Goal: Task Accomplishment & Management: Complete application form

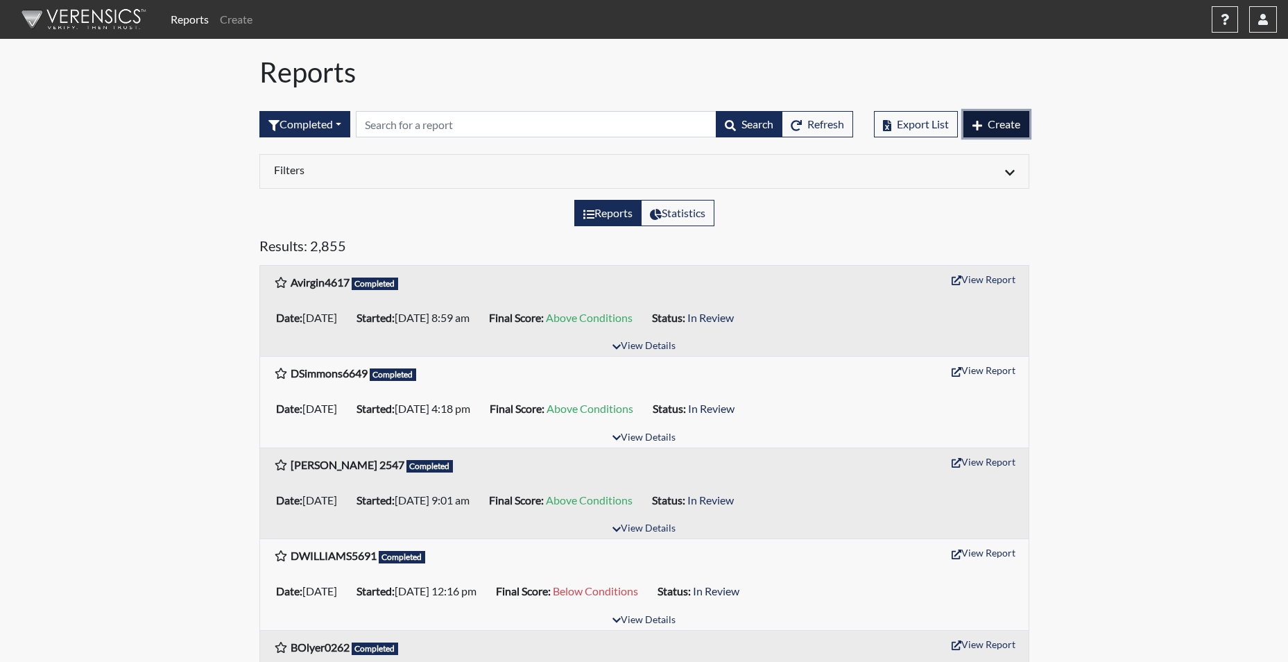
click at [1019, 130] on span "Create" at bounding box center [1004, 123] width 33 height 13
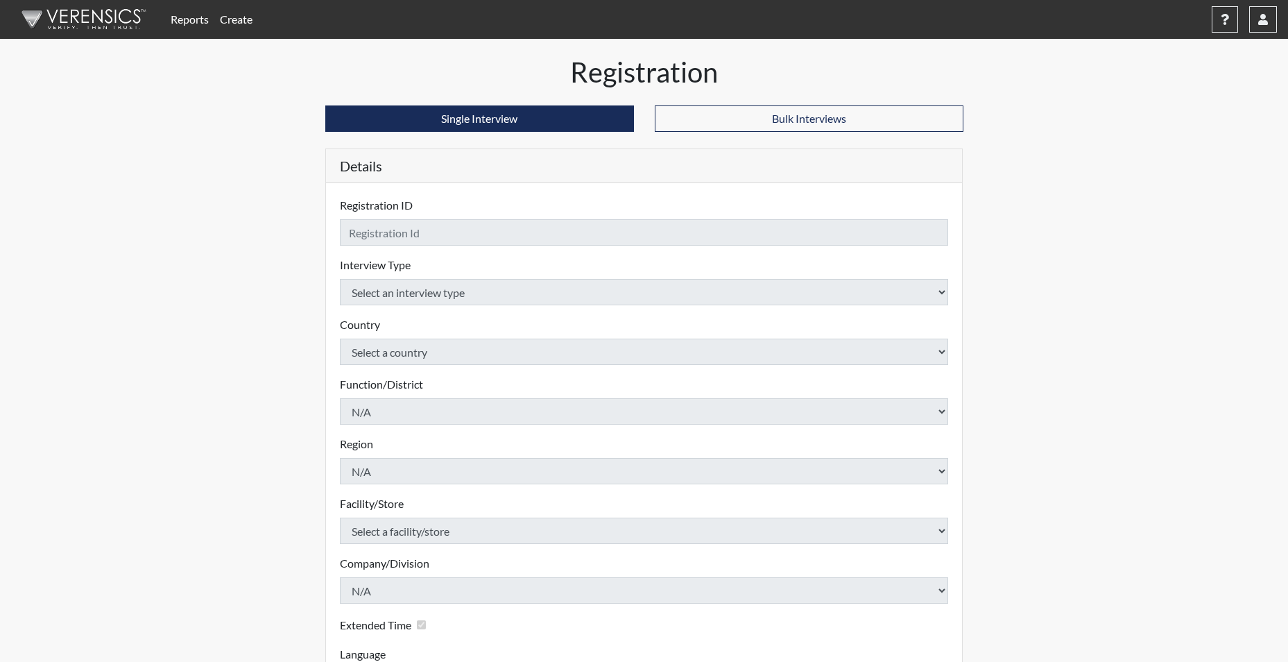
checkbox input "true"
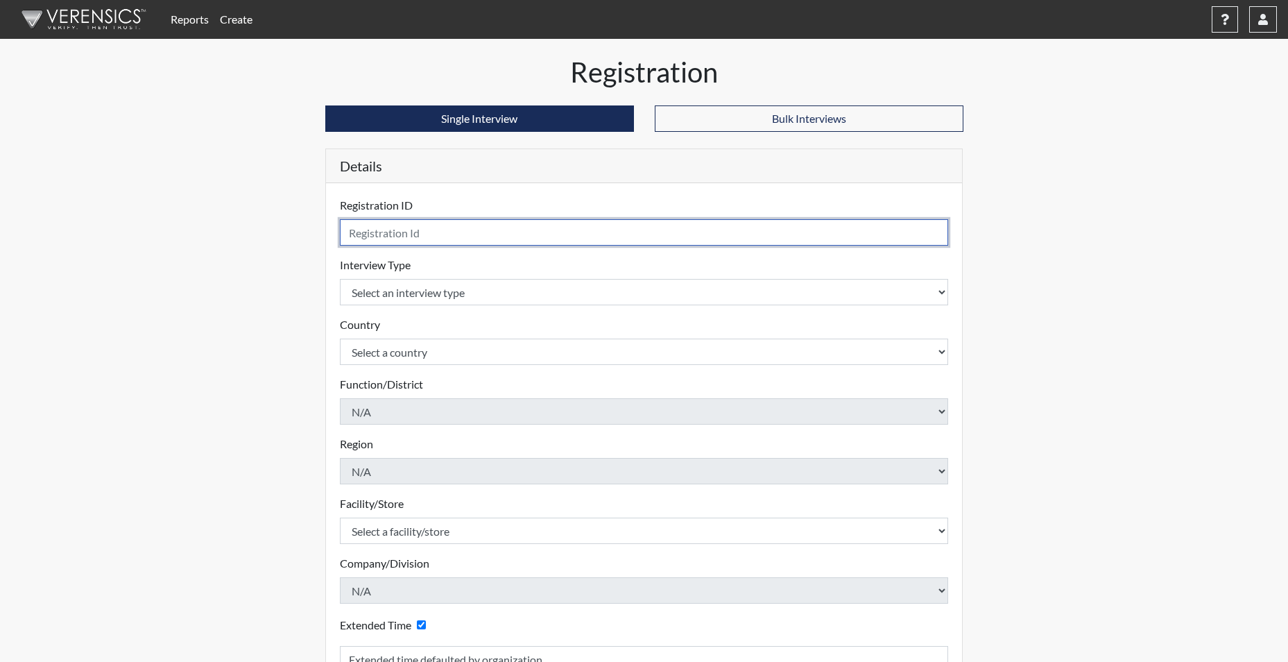
click at [547, 224] on input "text" at bounding box center [644, 232] width 609 height 26
click at [525, 630] on form "Registration ID Please provide a registration ID. Interview Type Select an inte…" at bounding box center [644, 464] width 609 height 535
drag, startPoint x: 441, startPoint y: 244, endPoint x: 426, endPoint y: 248, distance: 16.0
click at [438, 244] on input "text" at bounding box center [644, 232] width 609 height 26
type input "lbeasleyfulton2275"
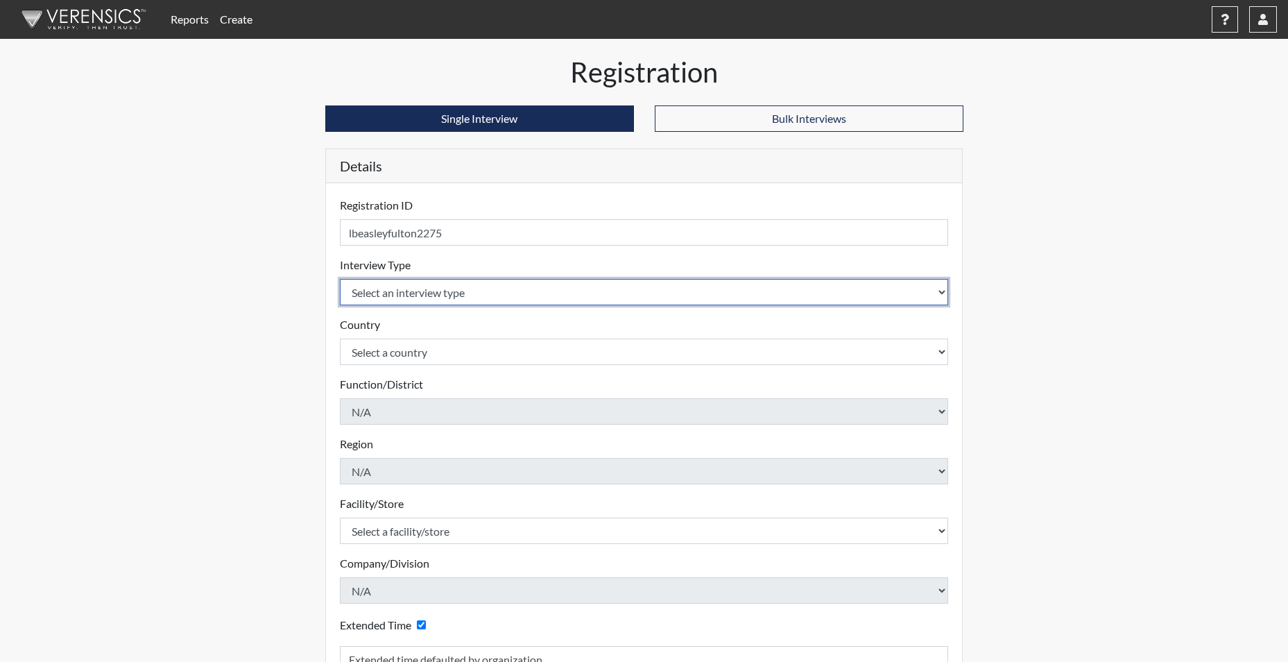
click at [387, 288] on select "Select an interview type Corrections Pre-Employment" at bounding box center [644, 292] width 609 height 26
select select "ff733e93-e1bf-11ea-9c9f-0eff0cf7eb8f"
click at [340, 279] on select "Select an interview type Corrections Pre-Employment" at bounding box center [644, 292] width 609 height 26
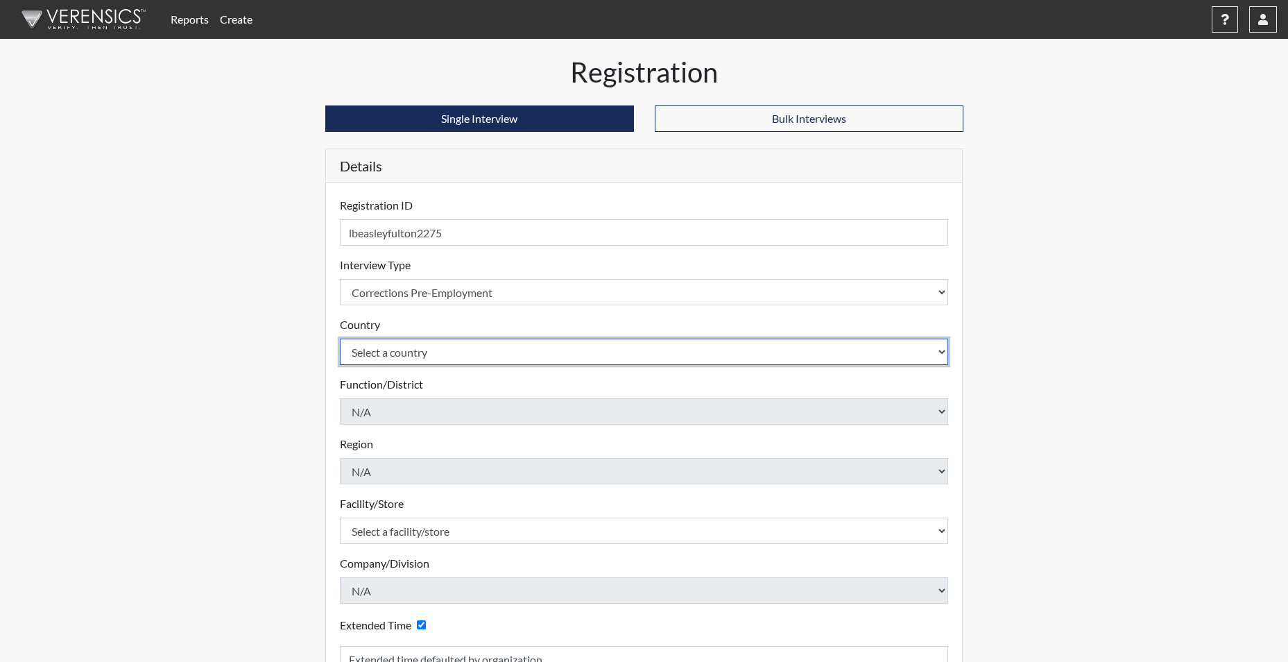
click at [384, 344] on select "Select a country [GEOGRAPHIC_DATA] [GEOGRAPHIC_DATA]" at bounding box center [644, 352] width 609 height 26
select select "united-states-of-[GEOGRAPHIC_DATA]"
click at [340, 339] on select "Select a country [GEOGRAPHIC_DATA] [GEOGRAPHIC_DATA]" at bounding box center [644, 352] width 609 height 26
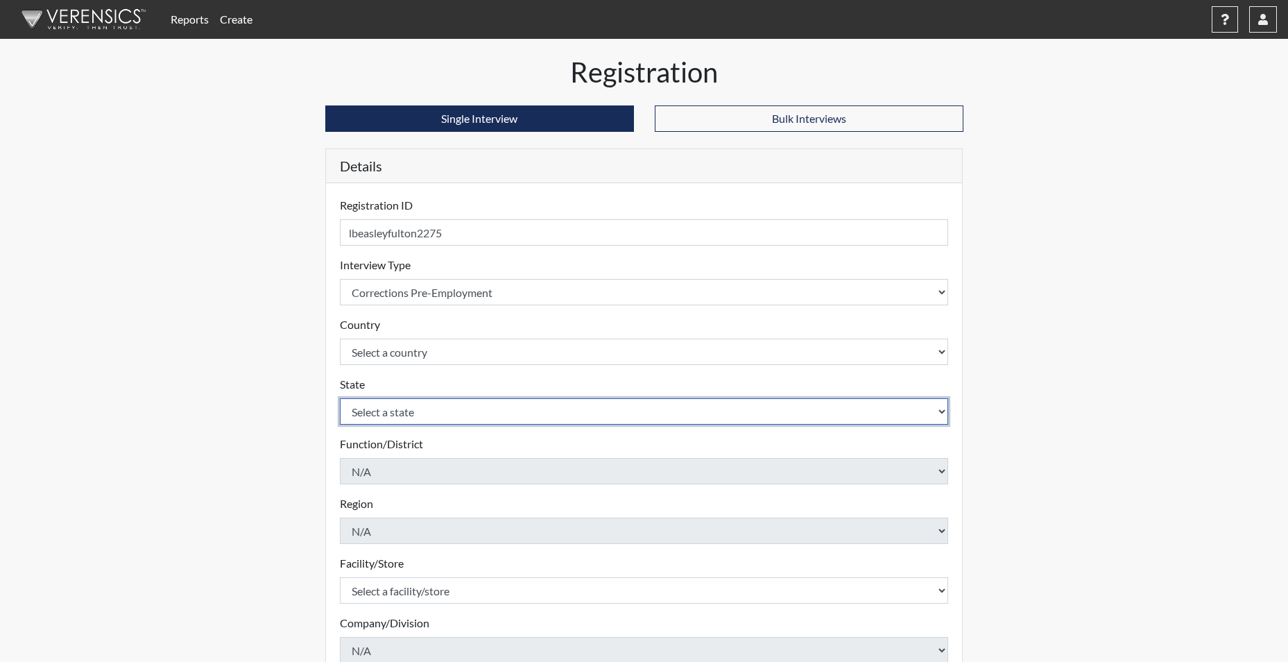
click at [386, 416] on select "Select a state [US_STATE] [US_STATE] [US_STATE] [US_STATE] [US_STATE] [US_STATE…" at bounding box center [644, 411] width 609 height 26
select select "SC"
click at [340, 398] on select "Select a state [US_STATE] [US_STATE] [US_STATE] [US_STATE] [US_STATE] [US_STATE…" at bounding box center [644, 411] width 609 height 26
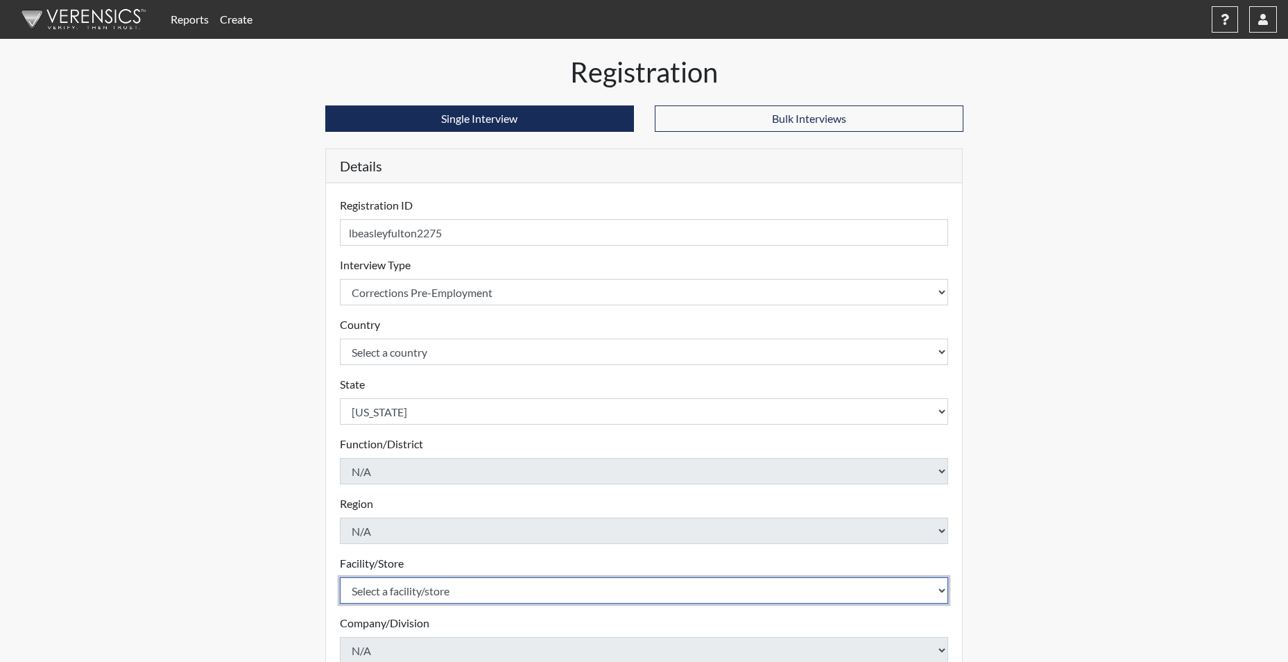
click at [377, 588] on select "Select a facility/store [GEOGRAPHIC_DATA] CI Broad River CI [PERSON_NAME] CI Di…" at bounding box center [644, 590] width 609 height 26
select select "534aed5c-2435-46c7-8f23-93a4da2bf355"
click at [340, 577] on select "Select a facility/store [GEOGRAPHIC_DATA] CI Broad River CI [PERSON_NAME] CI Di…" at bounding box center [644, 590] width 609 height 26
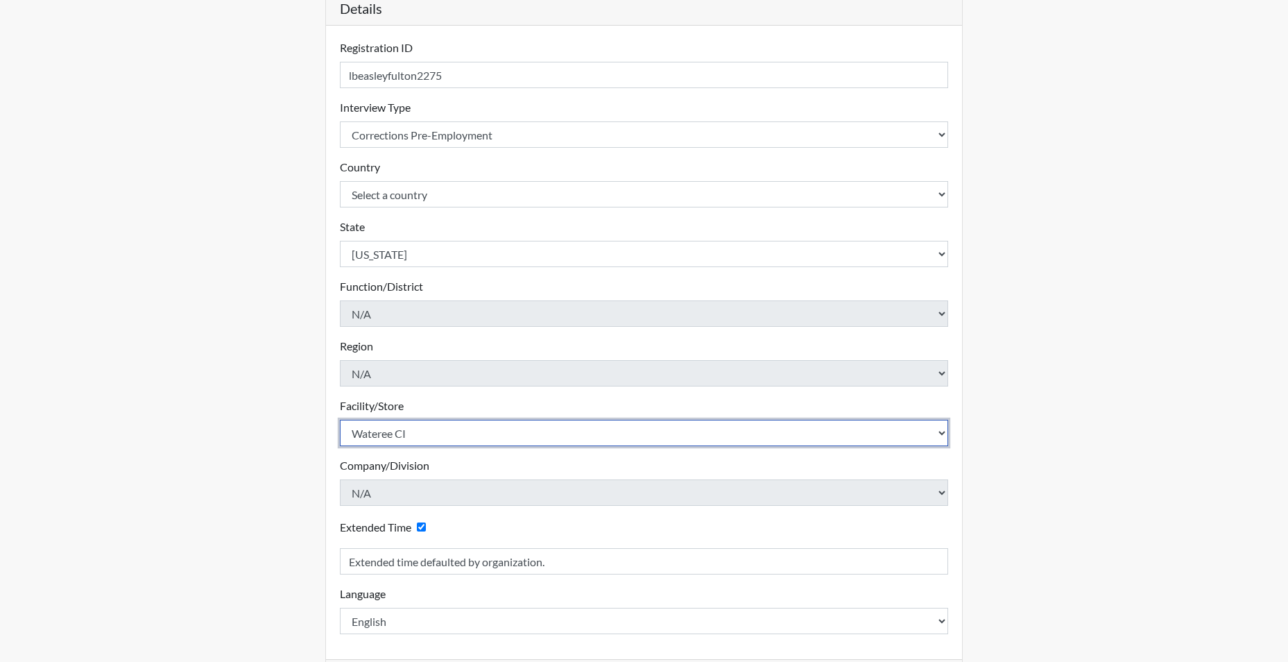
scroll to position [208, 0]
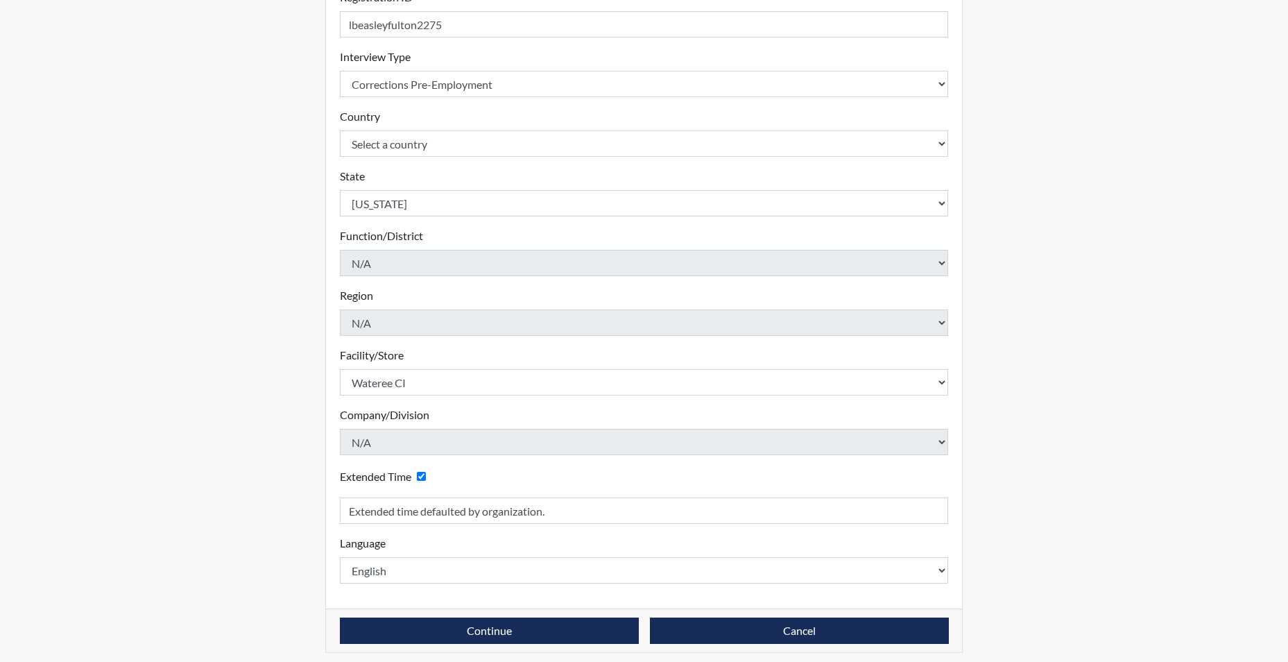
click at [362, 615] on div "Continue Cancel" at bounding box center [644, 630] width 637 height 44
click at [363, 616] on div "Continue Cancel" at bounding box center [644, 630] width 637 height 44
click at [366, 629] on button "Continue" at bounding box center [489, 631] width 299 height 26
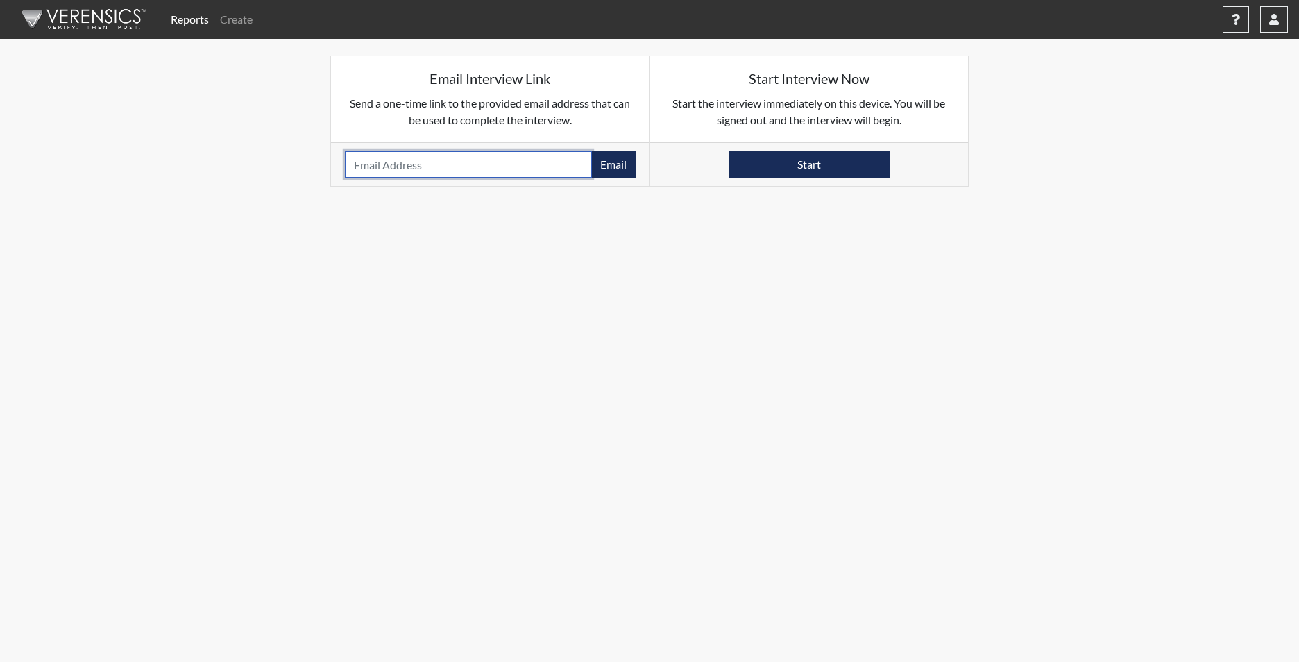
paste input "[EMAIL_ADDRESS][DOMAIN_NAME]"
type input "[EMAIL_ADDRESS][DOMAIN_NAME]"
click at [616, 172] on button "Email" at bounding box center [613, 164] width 44 height 26
